Goal: Task Accomplishment & Management: Complete application form

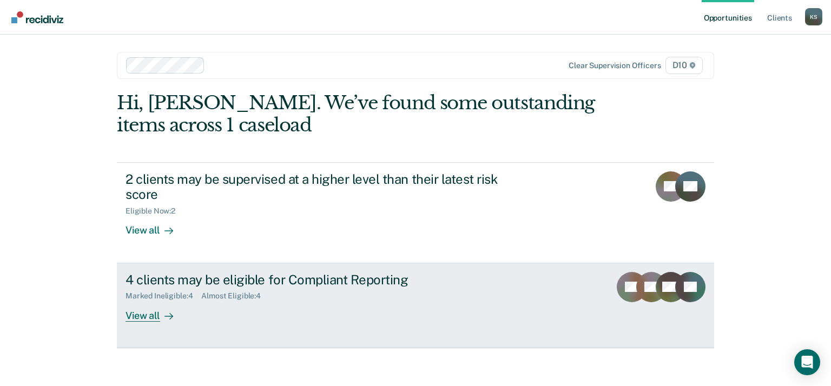
click at [312, 304] on div "4 clients may be eligible for Compliant Reporting Marked Ineligible : 4 Almost …" at bounding box center [329, 297] width 406 height 50
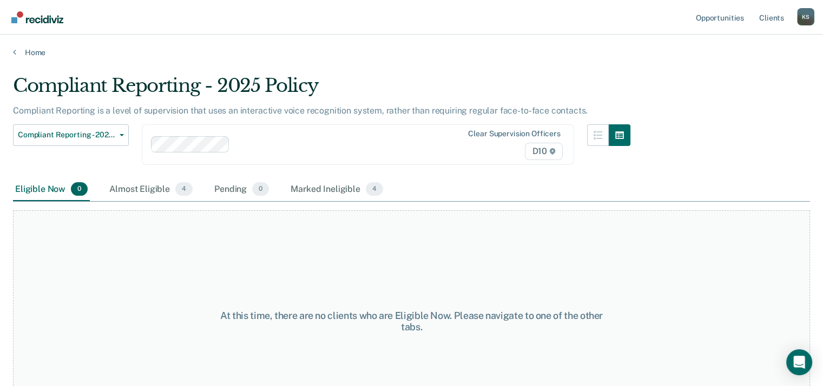
scroll to position [45, 0]
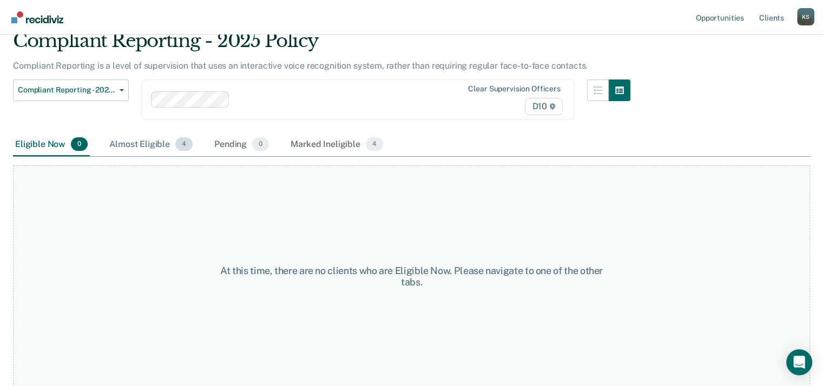
click at [127, 145] on div "Almost Eligible 4" at bounding box center [151, 145] width 88 height 24
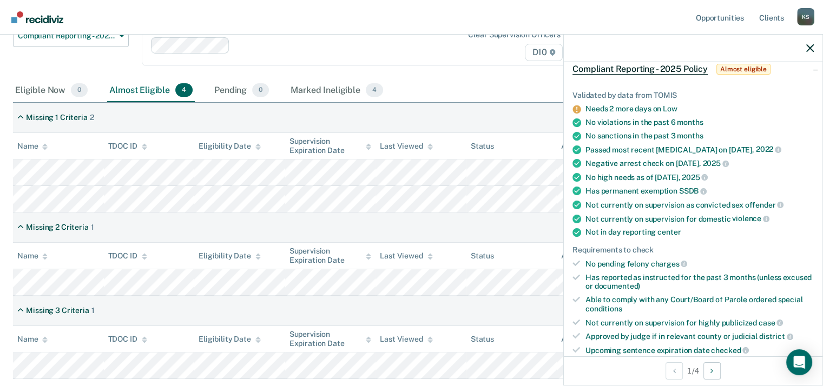
scroll to position [108, 0]
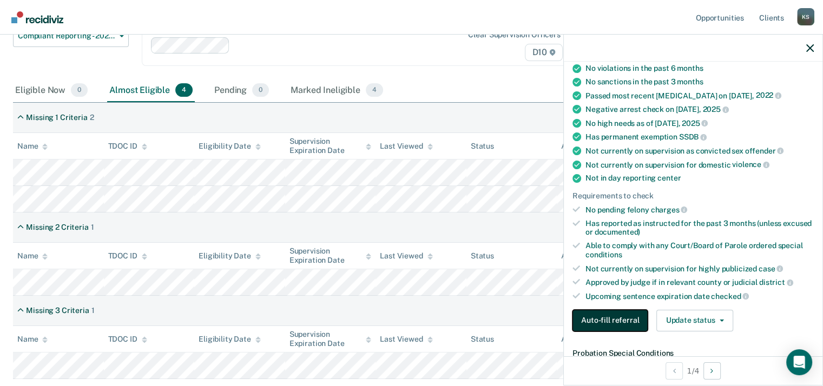
click at [607, 310] on button "Auto-fill referral" at bounding box center [610, 321] width 75 height 22
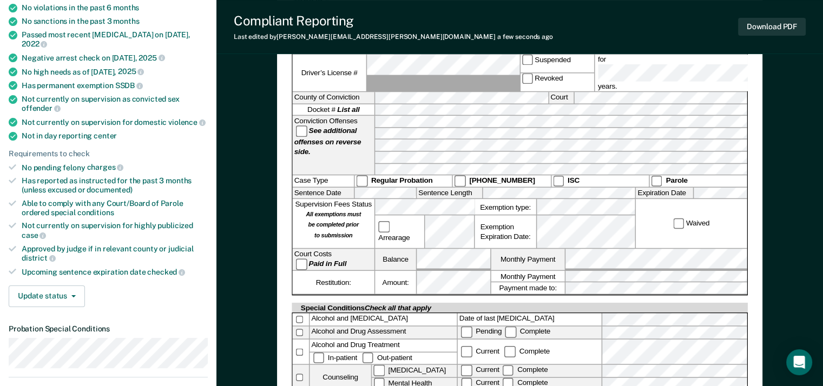
scroll to position [162, 0]
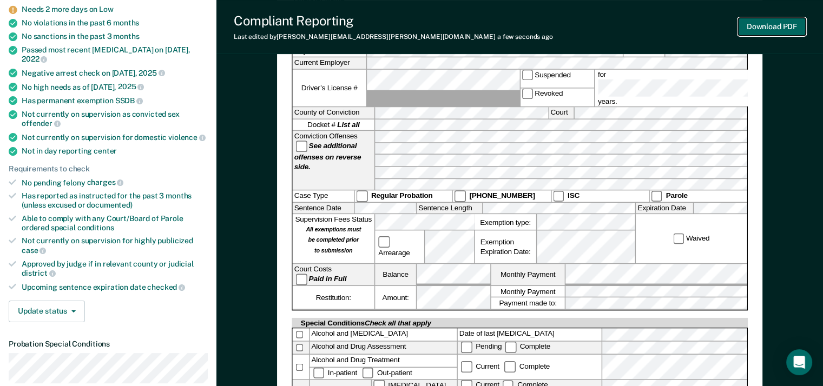
click at [773, 29] on button "Download PDF" at bounding box center [772, 27] width 68 height 18
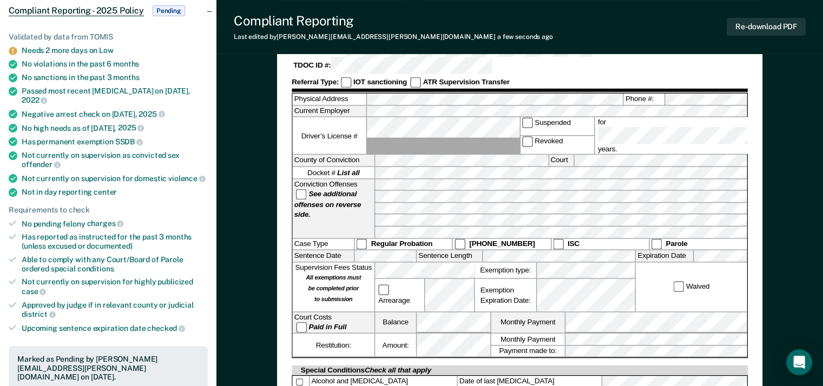
scroll to position [54, 0]
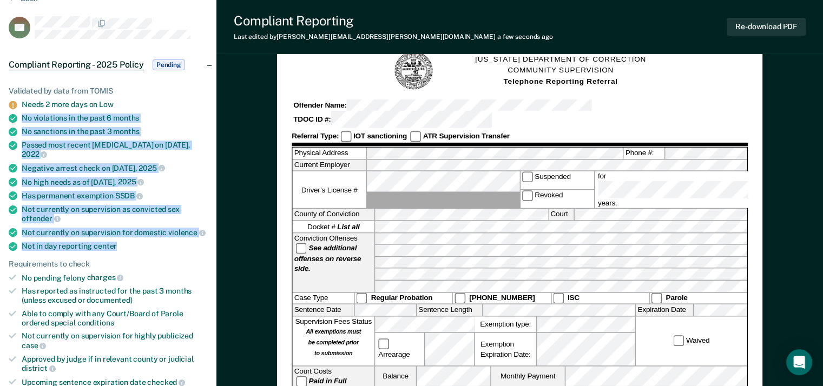
drag, startPoint x: 118, startPoint y: 234, endPoint x: 3, endPoint y: 115, distance: 165.7
click at [3, 115] on div "Validated by data from TOMIS Needs 2 more days on Low No violations in the past…" at bounding box center [108, 278] width 216 height 419
copy ul "No violations in the past 6 months No sanctions in the past 3 months Passed mos…"
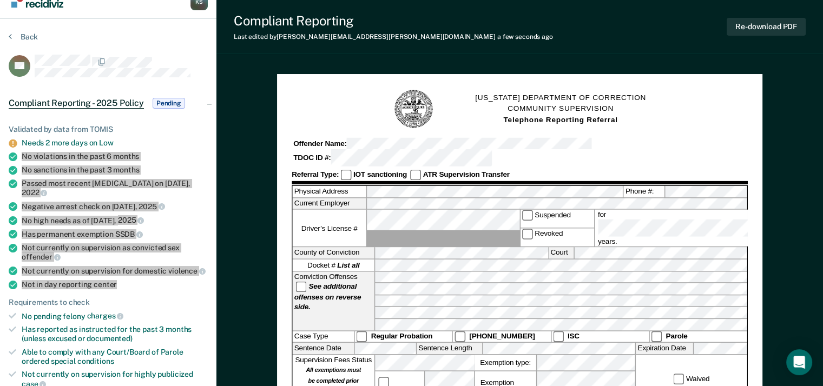
scroll to position [0, 0]
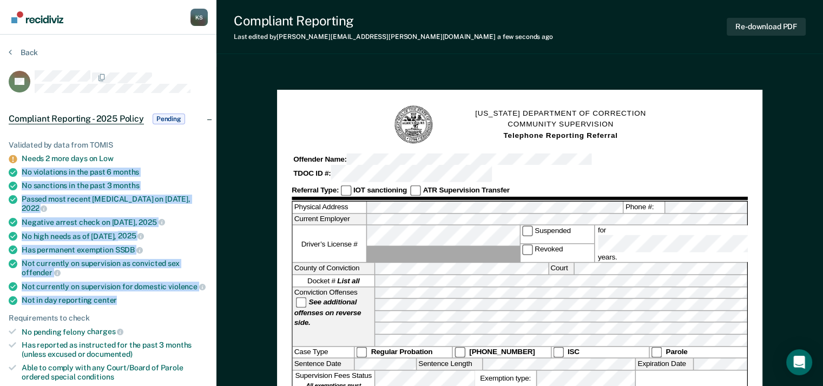
click at [28, 22] on img "Go to Recidiviz Home" at bounding box center [37, 17] width 52 height 12
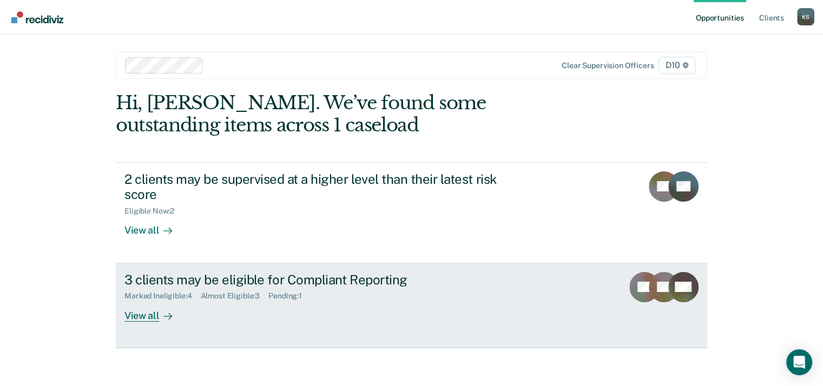
click at [147, 314] on div "View all" at bounding box center [154, 311] width 61 height 21
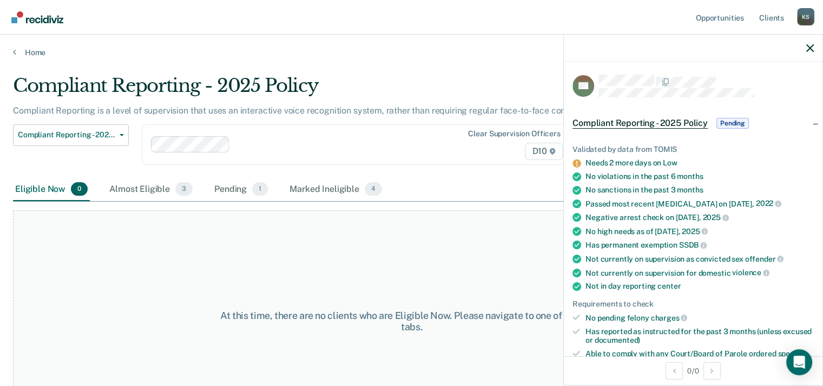
scroll to position [45, 0]
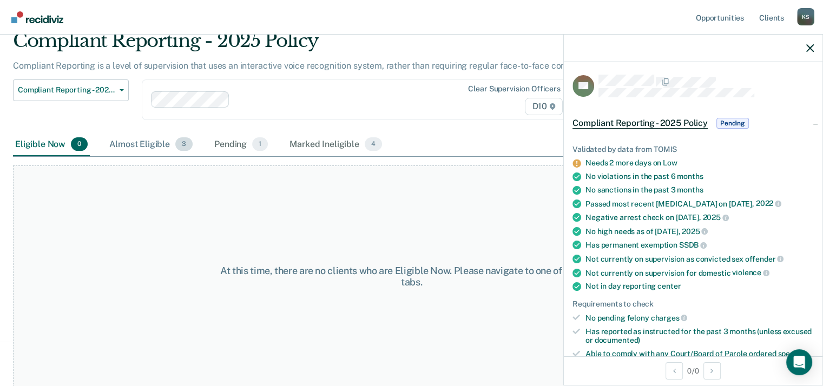
click at [142, 143] on div "Almost Eligible 3" at bounding box center [151, 145] width 88 height 24
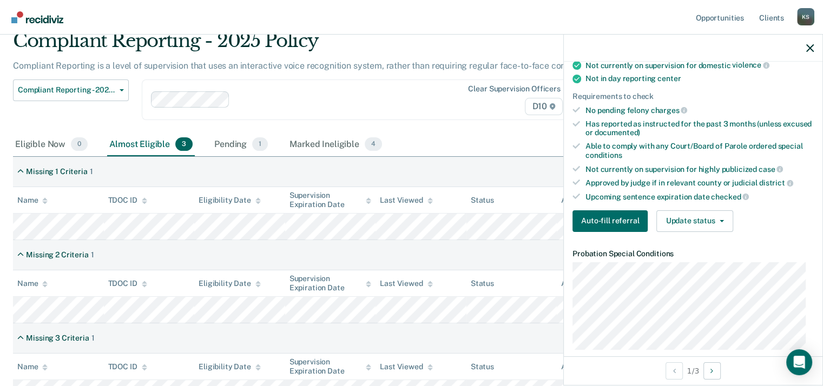
scroll to position [216, 0]
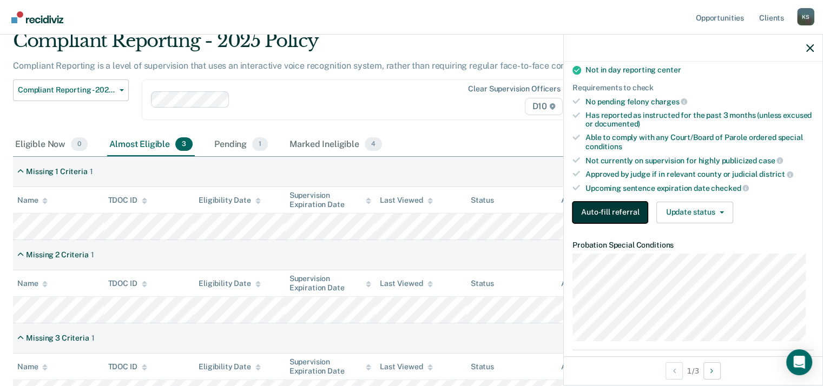
click at [608, 208] on button "Auto-fill referral" at bounding box center [610, 213] width 75 height 22
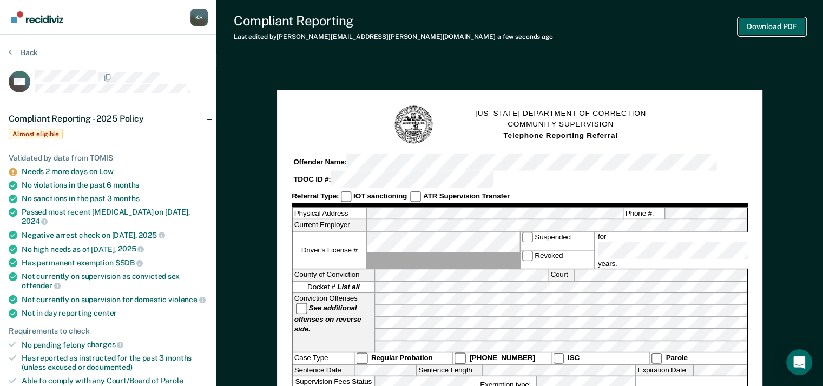
click at [771, 22] on button "Download PDF" at bounding box center [772, 27] width 68 height 18
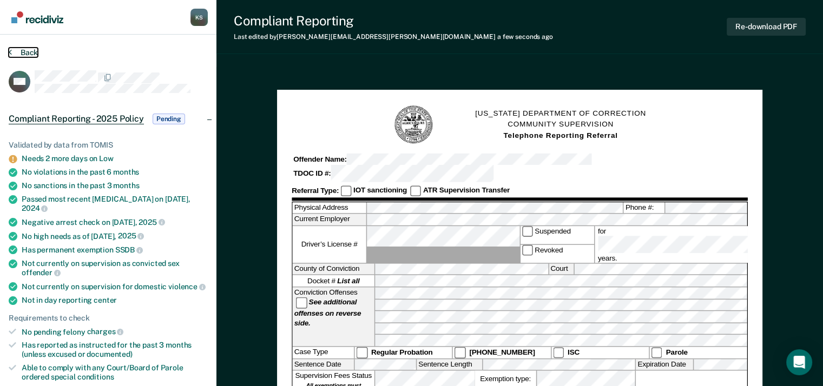
click at [16, 55] on button "Back" at bounding box center [23, 53] width 29 height 10
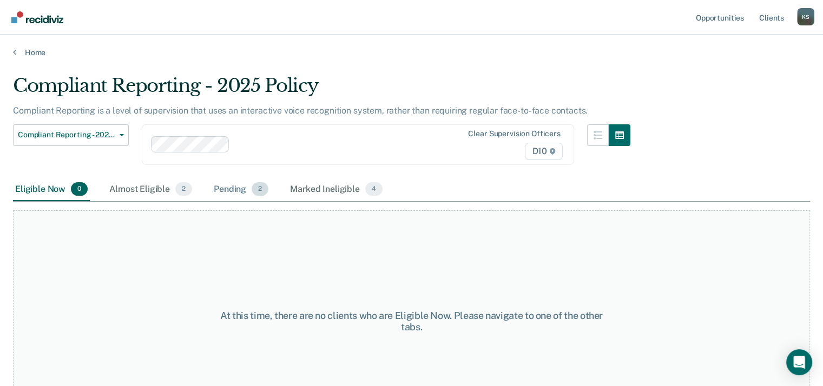
click at [239, 186] on div "Pending 2" at bounding box center [241, 190] width 59 height 24
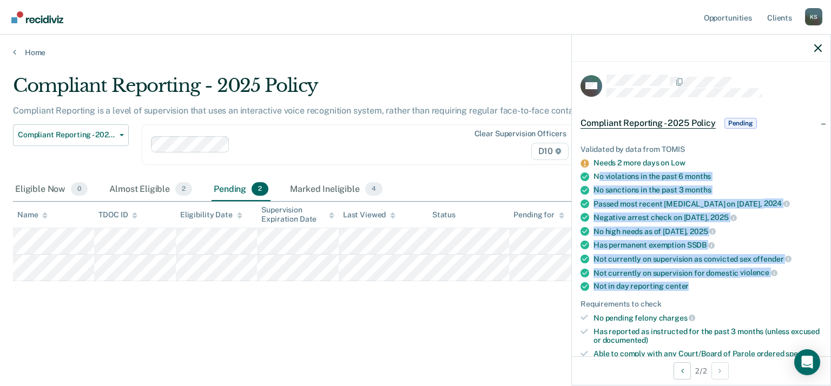
drag, startPoint x: 693, startPoint y: 283, endPoint x: 601, endPoint y: 171, distance: 144.6
click at [601, 171] on ul "Validated by data from TOMIS Needs 2 more days on Low No violations in the past…" at bounding box center [701, 277] width 241 height 265
drag, startPoint x: 601, startPoint y: 171, endPoint x: 626, endPoint y: 194, distance: 34.1
copy ul "o violations in the past 6 months No sanctions in the past 3 months Passed most…"
click at [28, 50] on link "Home" at bounding box center [415, 53] width 805 height 10
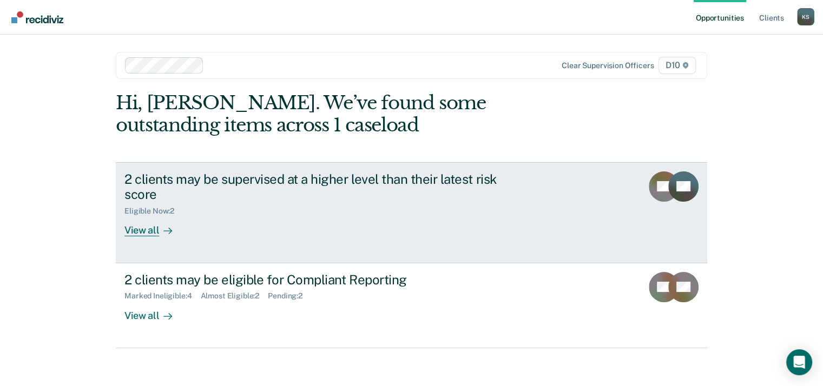
click at [141, 229] on div "View all" at bounding box center [154, 226] width 61 height 21
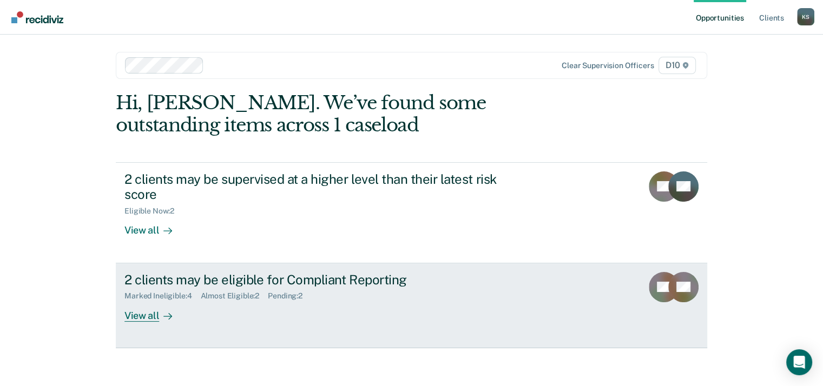
click at [163, 315] on icon at bounding box center [167, 316] width 9 height 9
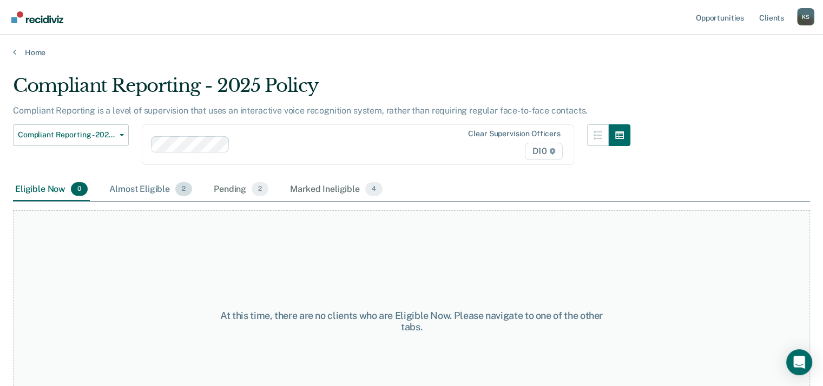
click at [140, 187] on div "Almost Eligible 2" at bounding box center [150, 190] width 87 height 24
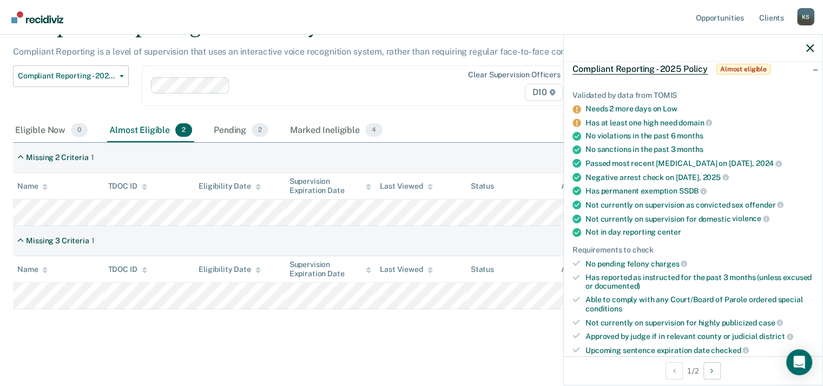
scroll to position [108, 0]
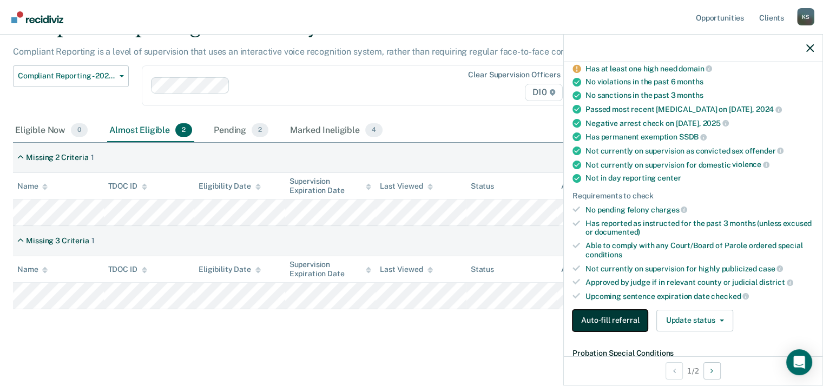
click at [615, 312] on button "Auto-fill referral" at bounding box center [610, 321] width 75 height 22
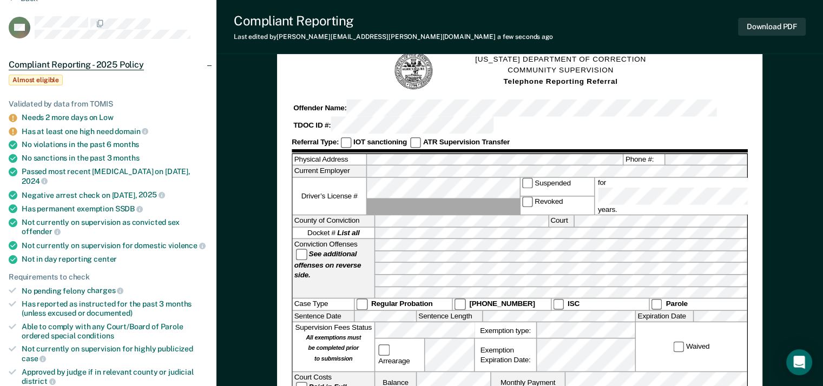
scroll to position [108, 0]
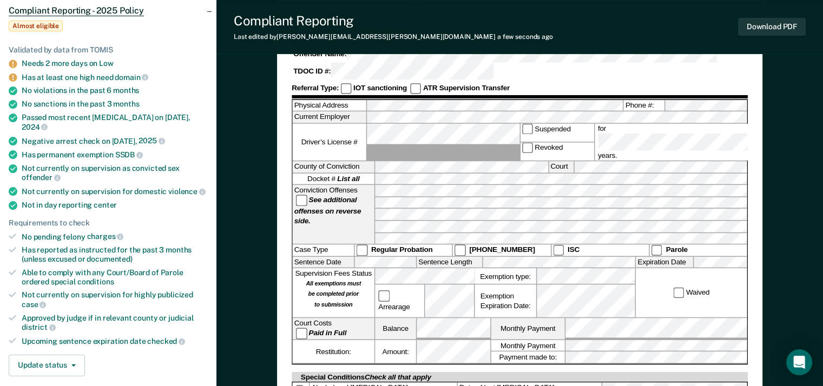
click at [644, 3] on div "Compliant Reporting Last edited by [PERSON_NAME][EMAIL_ADDRESS][PERSON_NAME][DO…" at bounding box center [519, 27] width 607 height 54
click at [784, 32] on button "Download PDF" at bounding box center [772, 27] width 68 height 18
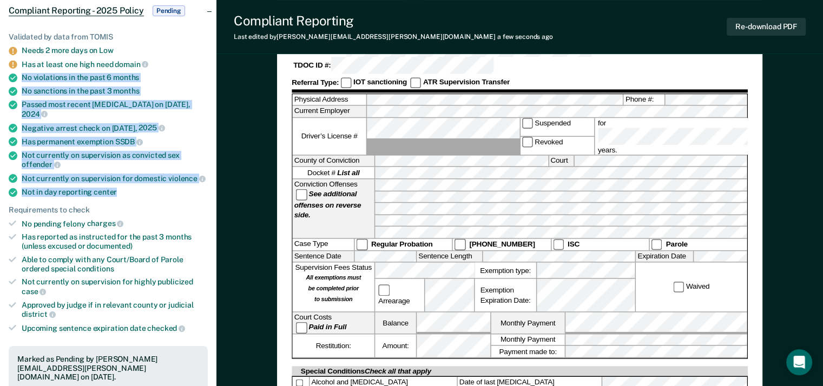
drag, startPoint x: 120, startPoint y: 176, endPoint x: 0, endPoint y: 71, distance: 159.2
click at [0, 71] on div "Validated by data from TOMIS Needs 2 more days on Low Has at least one high nee…" at bounding box center [108, 224] width 216 height 419
copy ul "No violations in the past 6 months No sanctions in the past 3 months Passed mos…"
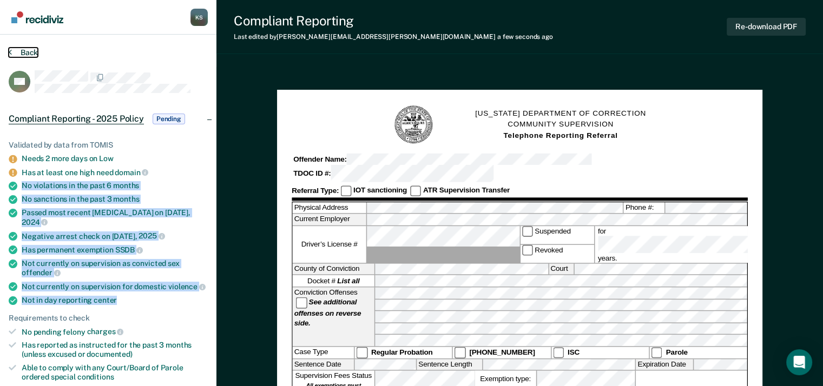
click at [16, 50] on button "Back" at bounding box center [23, 53] width 29 height 10
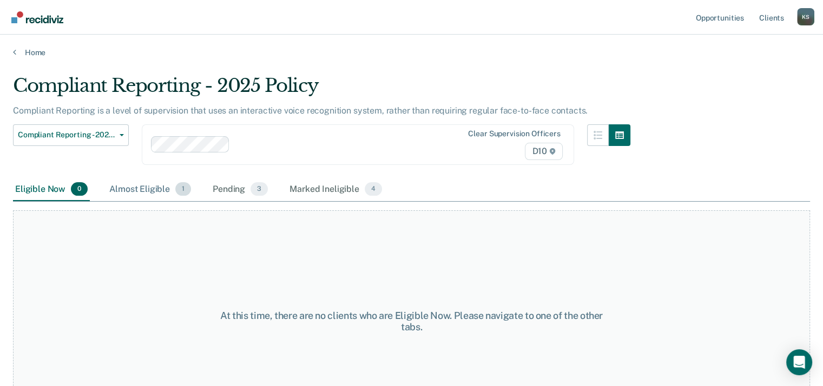
click at [147, 189] on div "Almost Eligible 1" at bounding box center [150, 190] width 86 height 24
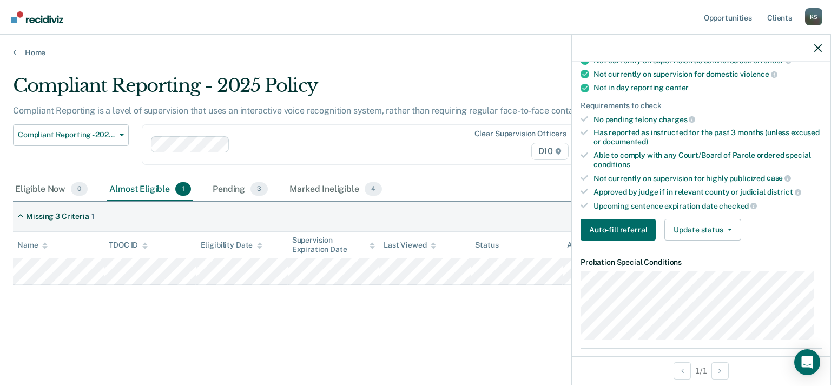
scroll to position [216, 0]
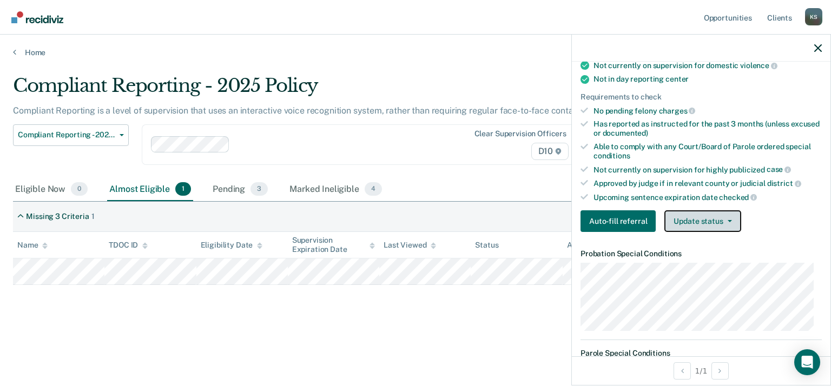
click at [706, 217] on button "Update status" at bounding box center [703, 222] width 76 height 22
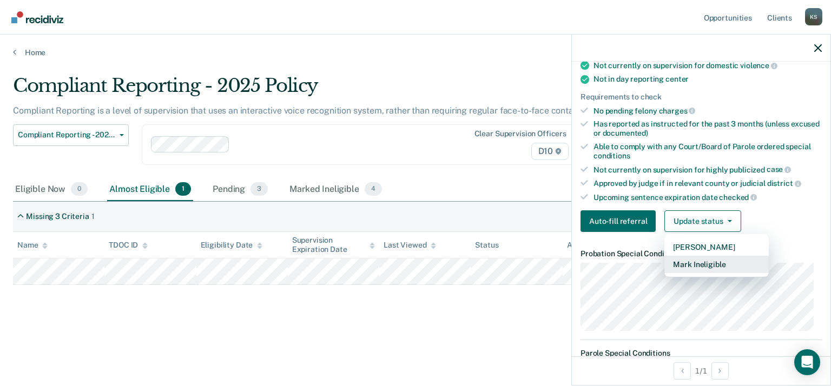
click at [725, 263] on button "Mark Ineligible" at bounding box center [717, 264] width 104 height 17
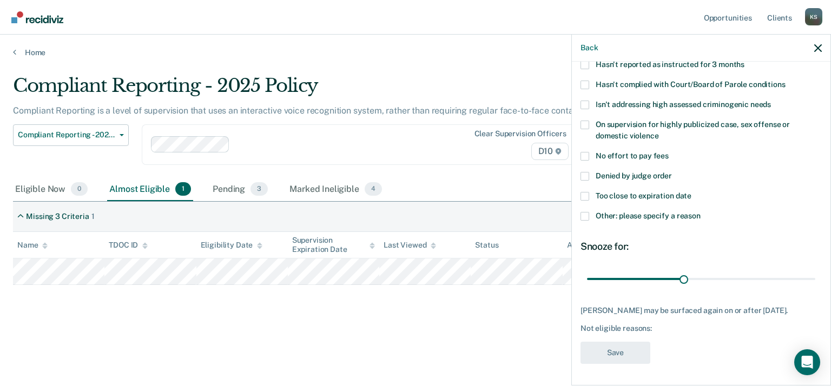
scroll to position [111, 0]
drag, startPoint x: 681, startPoint y: 273, endPoint x: 812, endPoint y: 268, distance: 131.6
type input "70"
click at [812, 270] on input "range" at bounding box center [701, 279] width 228 height 19
click at [587, 212] on span at bounding box center [585, 216] width 9 height 9
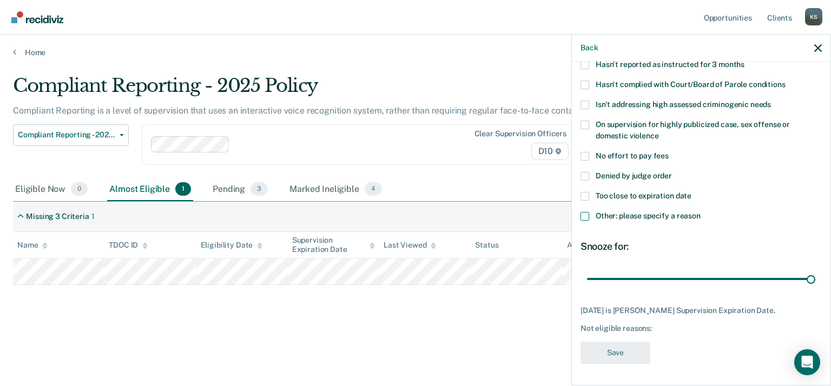
click at [701, 212] on input "Other: please specify a reason" at bounding box center [701, 212] width 0 height 0
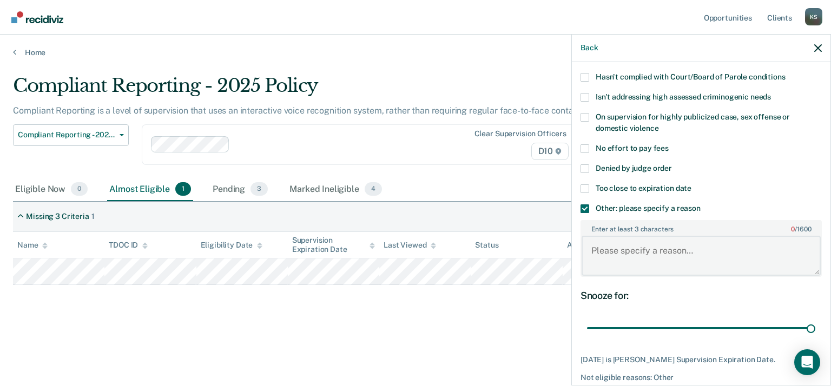
click at [662, 254] on textarea "Enter at least 3 characters 0 / 1600" at bounding box center [701, 256] width 239 height 40
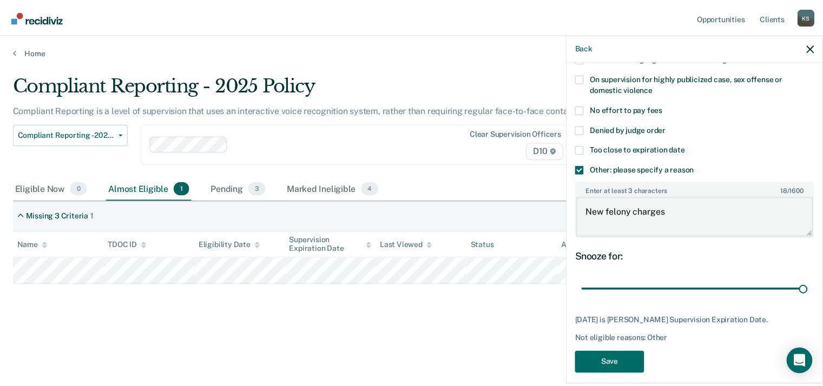
scroll to position [167, 0]
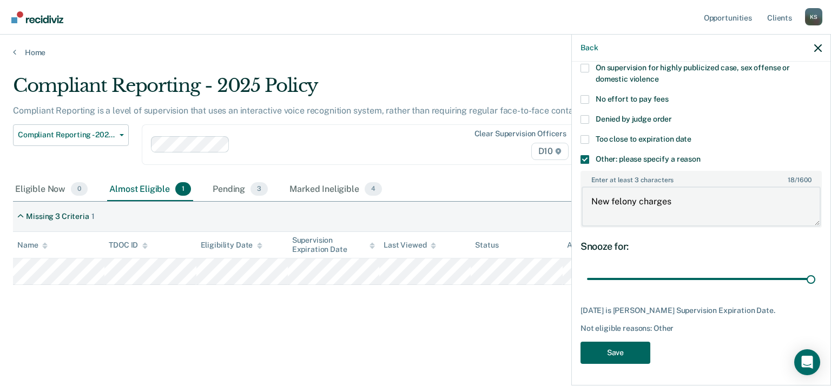
type textarea "New felony charges"
click at [628, 355] on button "Save" at bounding box center [616, 353] width 70 height 22
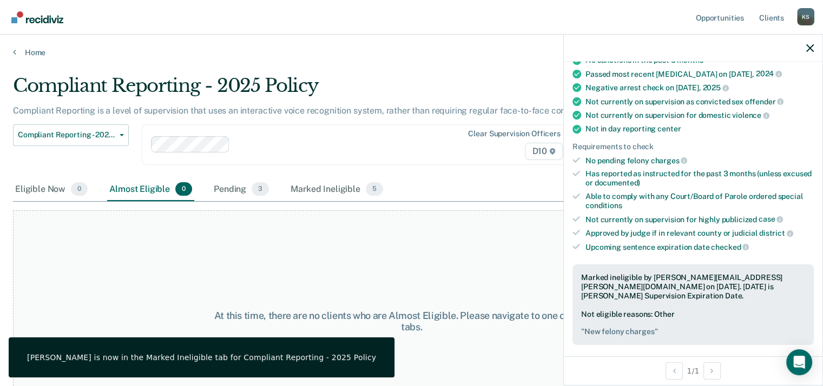
click at [369, 270] on div "At this time, there are no clients who are Almost Eligible. Please navigate to …" at bounding box center [411, 322] width 797 height 222
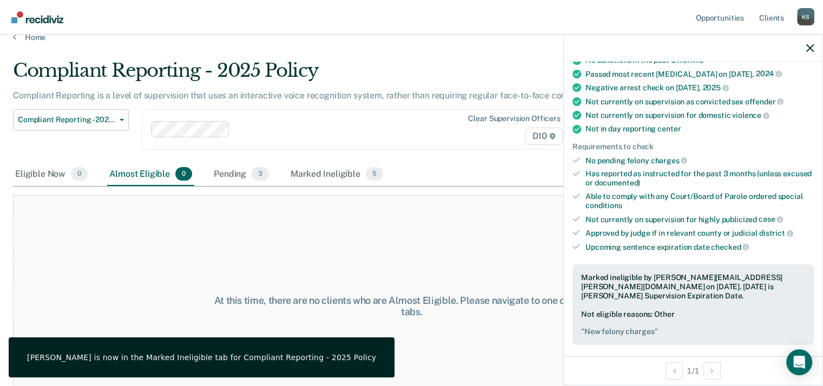
scroll to position [0, 0]
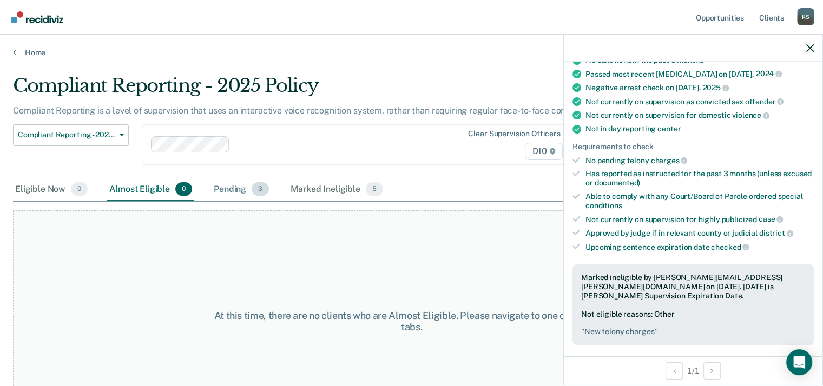
click at [239, 189] on div "Pending 3" at bounding box center [242, 190] width 60 height 24
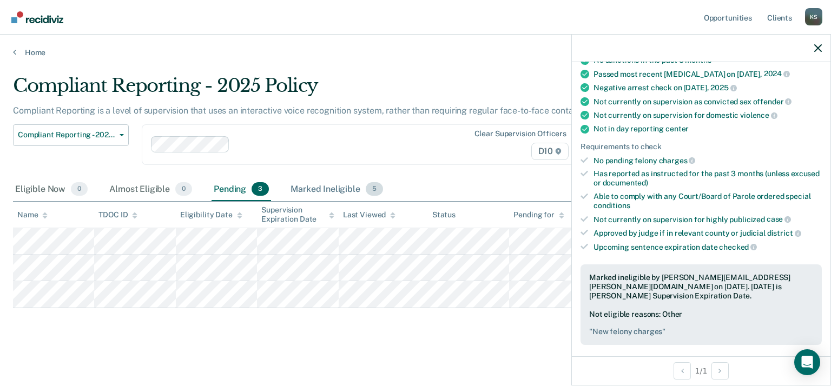
click at [336, 187] on div "Marked Ineligible 5" at bounding box center [336, 190] width 97 height 24
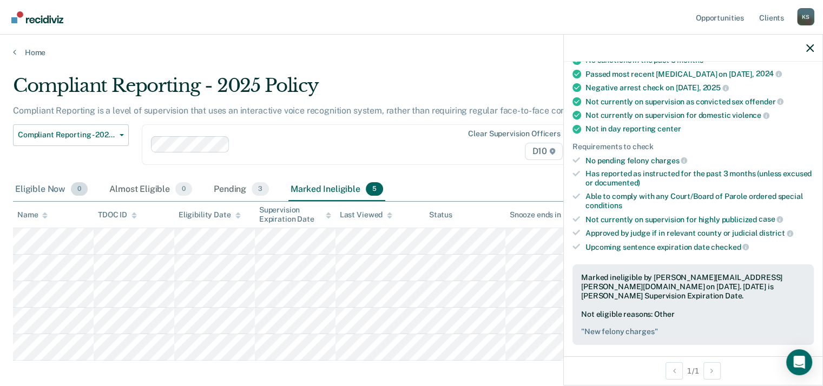
click at [34, 187] on div "Eligible Now 0" at bounding box center [51, 190] width 77 height 24
